Goal: Task Accomplishment & Management: Use online tool/utility

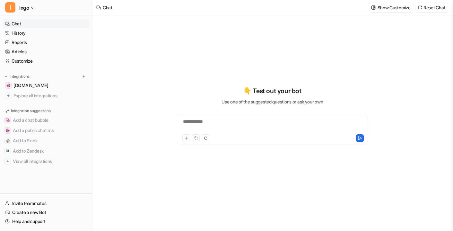
type textarea "**********"
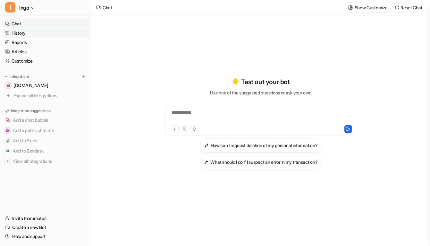
click at [22, 35] on link "History" at bounding box center [46, 33] width 87 height 9
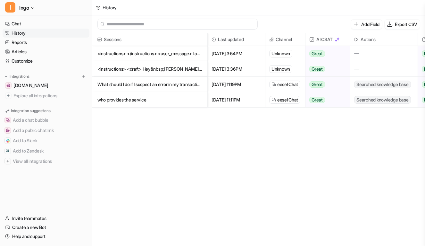
click at [244, 53] on span "[DATE] 3:54PM" at bounding box center [236, 53] width 52 height 15
click at [178, 52] on p "<instructions> </instructions> <user_message> I am [PERSON_NAME] btw so draft w…" at bounding box center [150, 53] width 105 height 15
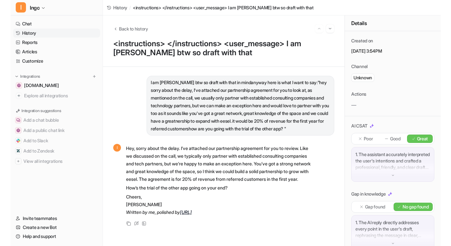
scroll to position [85, 0]
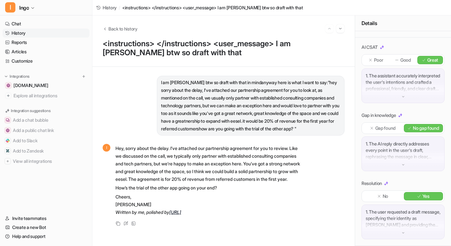
click at [403, 163] on div "1. The AI reply directly addresses every point in the user's draft, rephrasing …" at bounding box center [403, 153] width 83 height 35
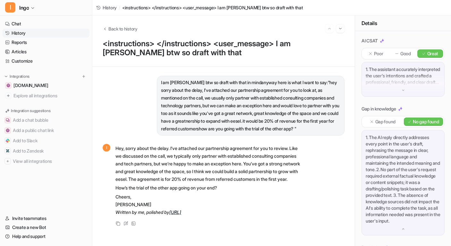
scroll to position [162, 0]
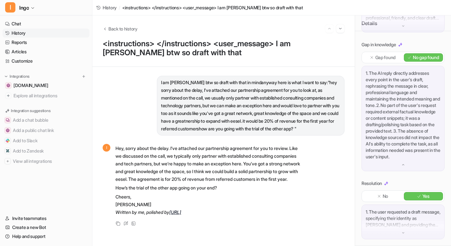
click at [396, 203] on div "1. The user requested a draft message, specifying their identity as [PERSON_NAM…" at bounding box center [403, 221] width 83 height 35
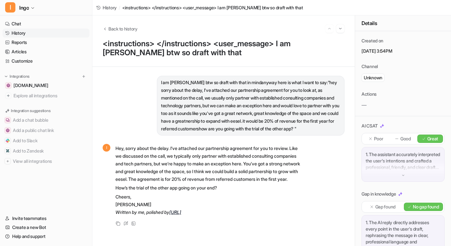
scroll to position [0, 0]
click at [159, 48] on h1 "<instructions> </instructions> <user_message> I am [PERSON_NAME] btw so draft w…" at bounding box center [224, 48] width 242 height 18
click at [169, 53] on h1 "<instructions> </instructions> <user_message> I am [PERSON_NAME] btw so draft w…" at bounding box center [224, 48] width 242 height 18
click at [163, 50] on h1 "<instructions> </instructions> <user_message> I am [PERSON_NAME] btw so draft w…" at bounding box center [224, 48] width 242 height 18
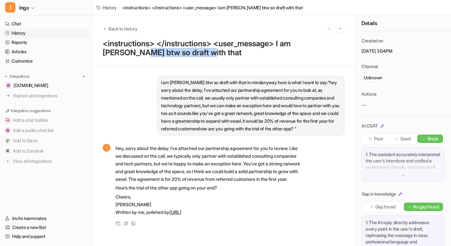
drag, startPoint x: 168, startPoint y: 53, endPoint x: 102, endPoint y: 49, distance: 66.5
click at [102, 49] on div "Back to history <instructions> </instructions> <user_message> I am [PERSON_NAME…" at bounding box center [223, 40] width 262 height 51
click at [382, 90] on div "Created on [DATE] 3:54PM Channel Unknown Actions" at bounding box center [403, 73] width 96 height 85
click at [118, 87] on div "I am [PERSON_NAME] btw so draft with that in mindanyway here is what I want to …" at bounding box center [224, 106] width 242 height 60
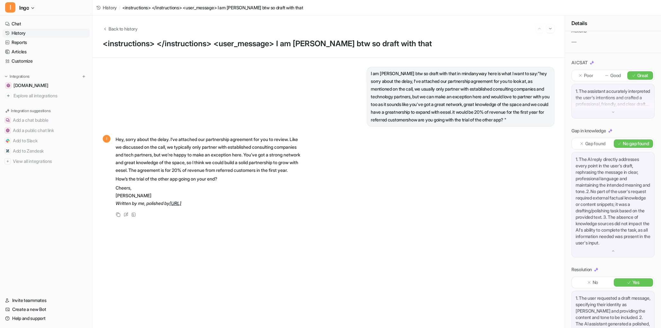
scroll to position [63, 0]
